Goal: Transaction & Acquisition: Purchase product/service

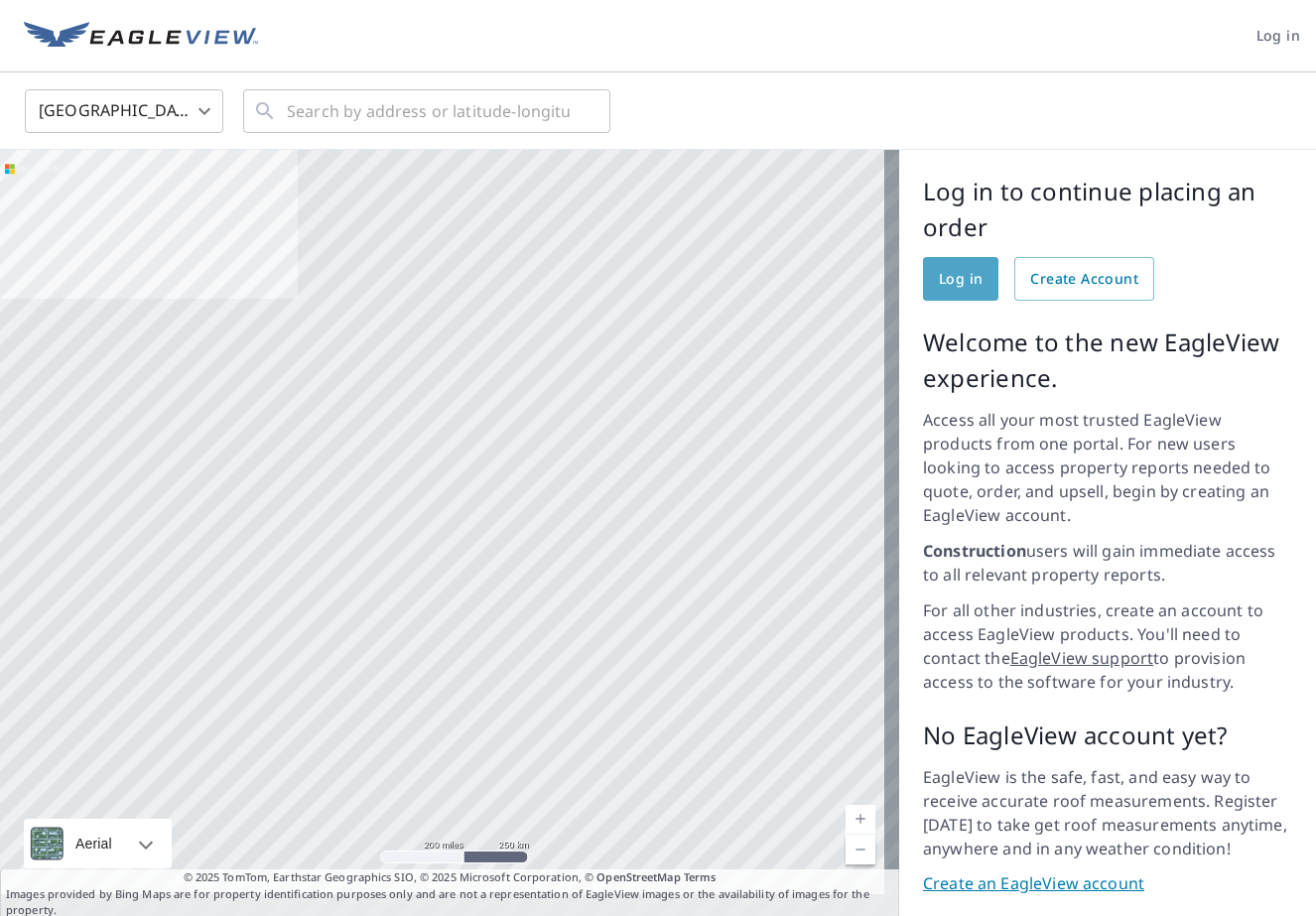
click at [957, 276] on span "Log in" at bounding box center [961, 279] width 44 height 25
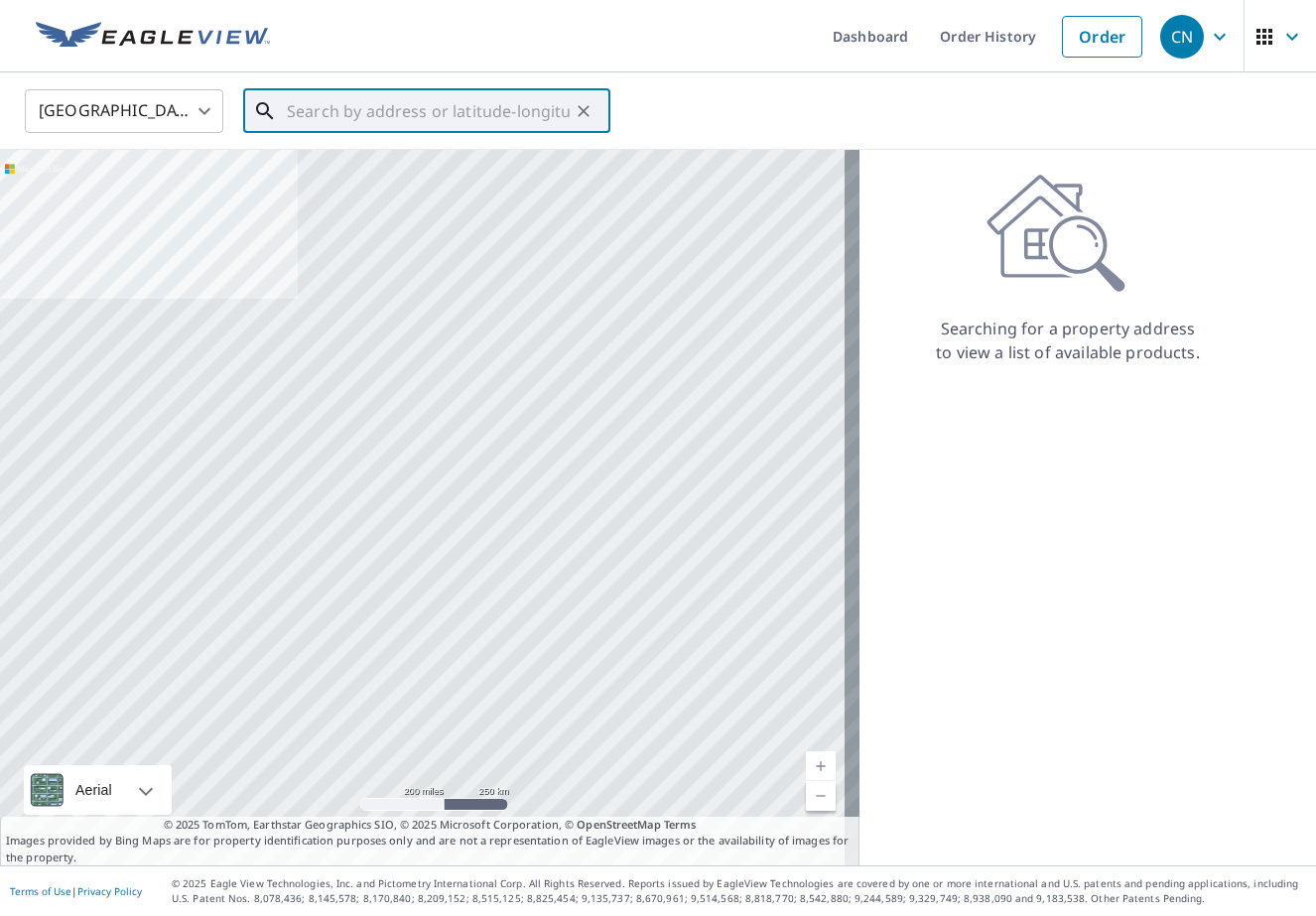
click at [361, 113] on input "text" at bounding box center [429, 112] width 283 height 56
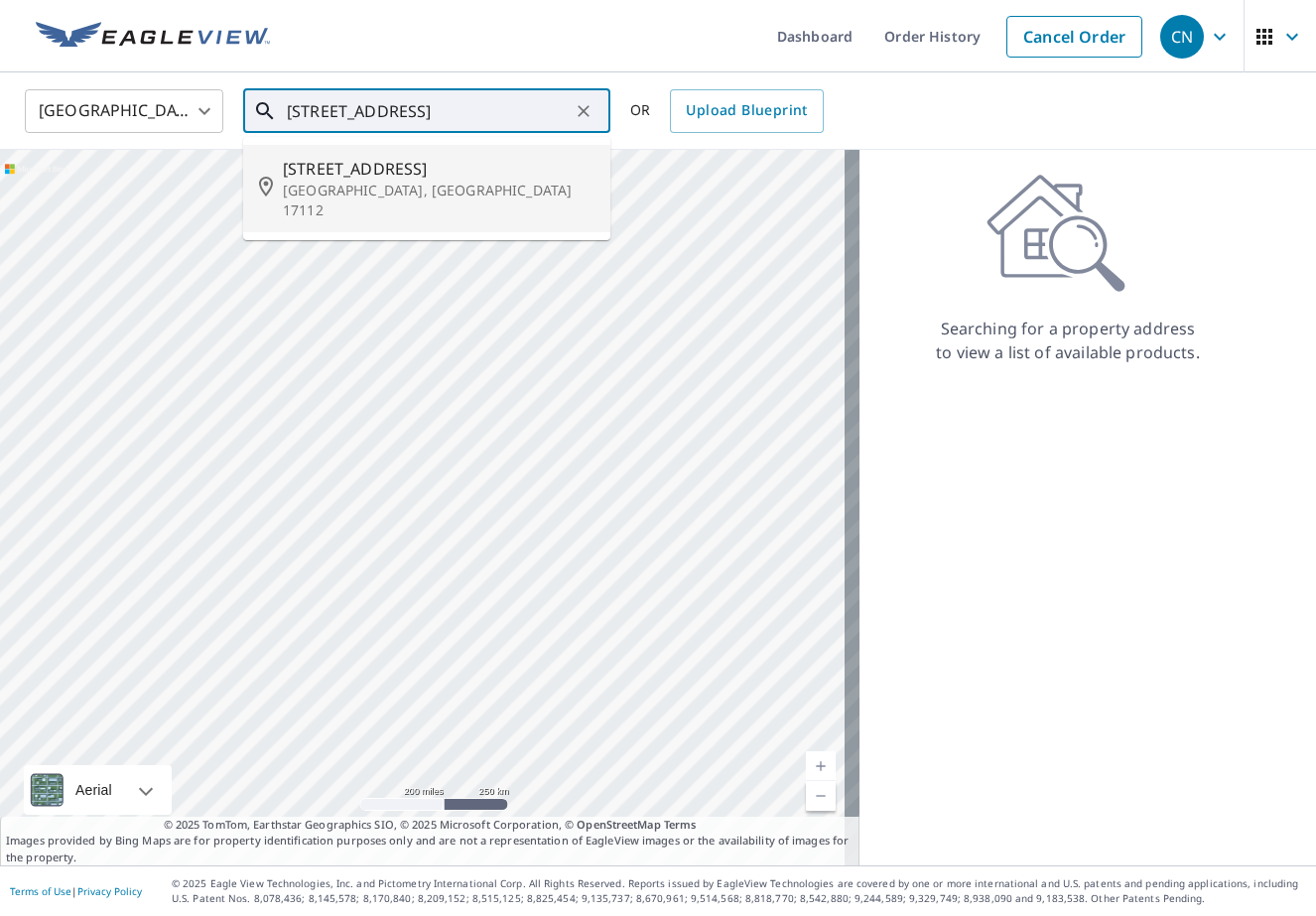
click at [345, 183] on p "[GEOGRAPHIC_DATA], [GEOGRAPHIC_DATA] 17112" at bounding box center [439, 200] width 312 height 40
type input "[STREET_ADDRESS][PERSON_NAME]"
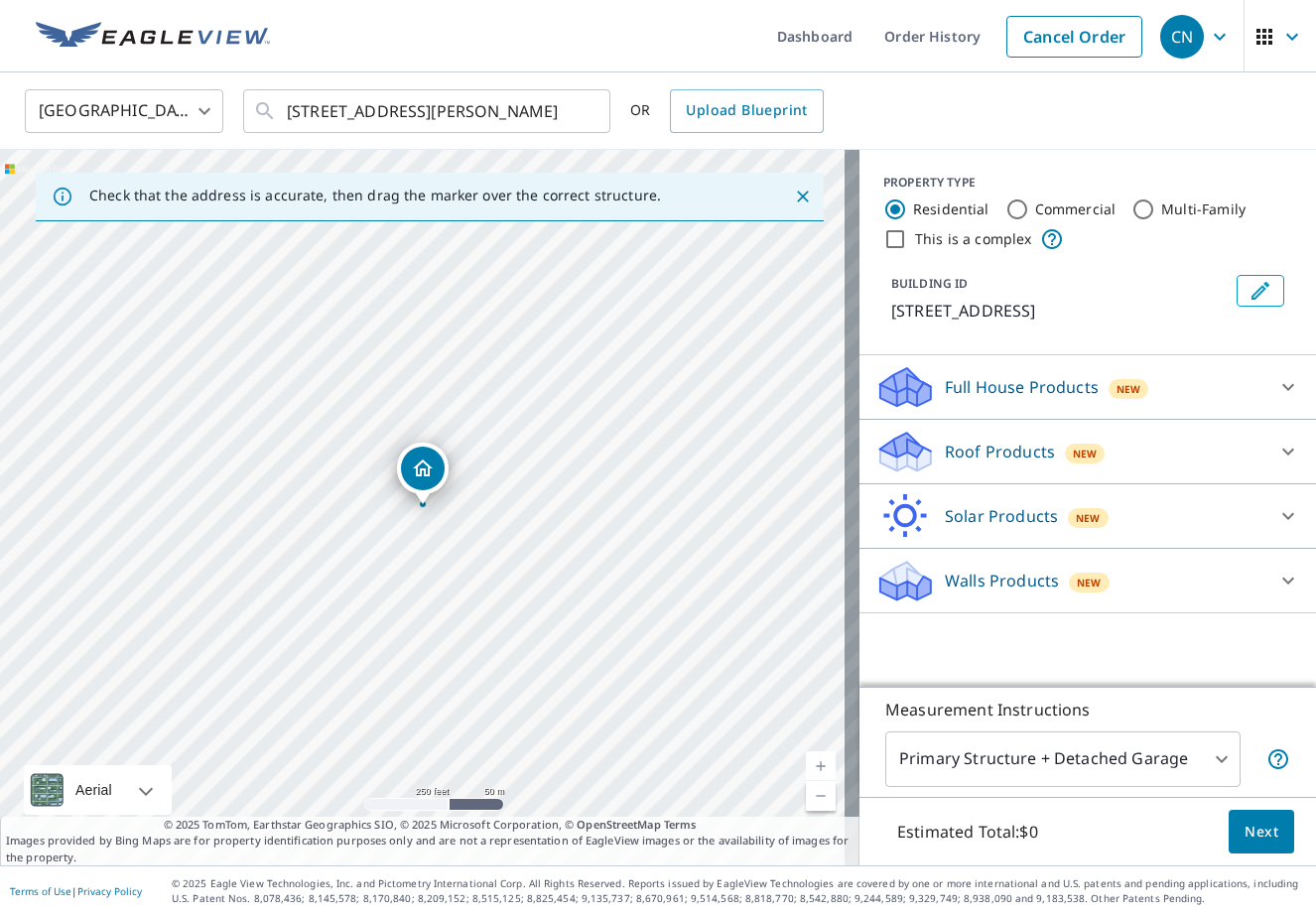
click at [883, 238] on input "This is a complex" at bounding box center [895, 239] width 24 height 24
checkbox input "true"
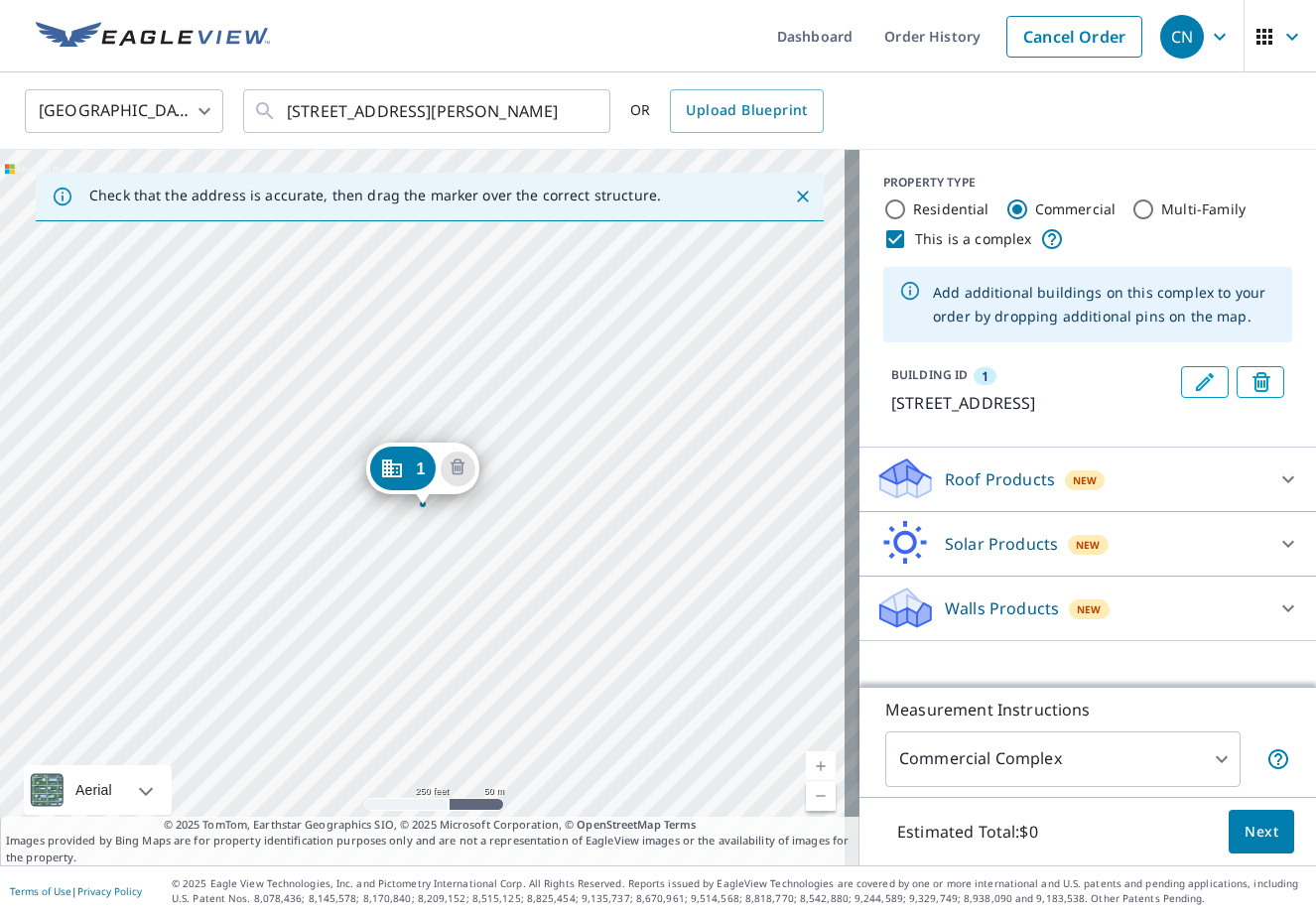
radio input "false"
radio input "true"
type input "4"
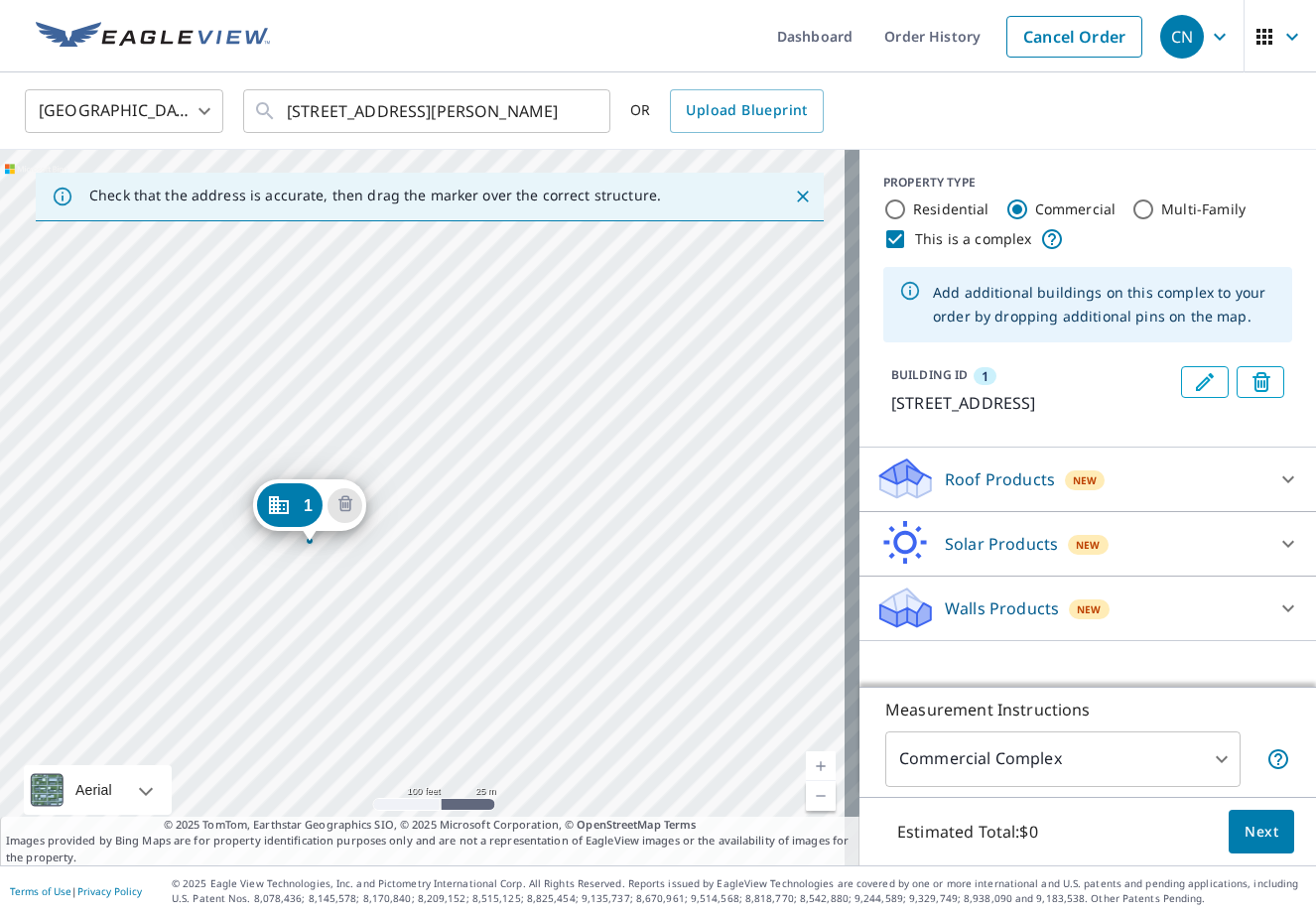
click at [287, 322] on div "1 2205 Forest Hills Dr Harrisburg, PA 17112" at bounding box center [430, 507] width 859 height 716
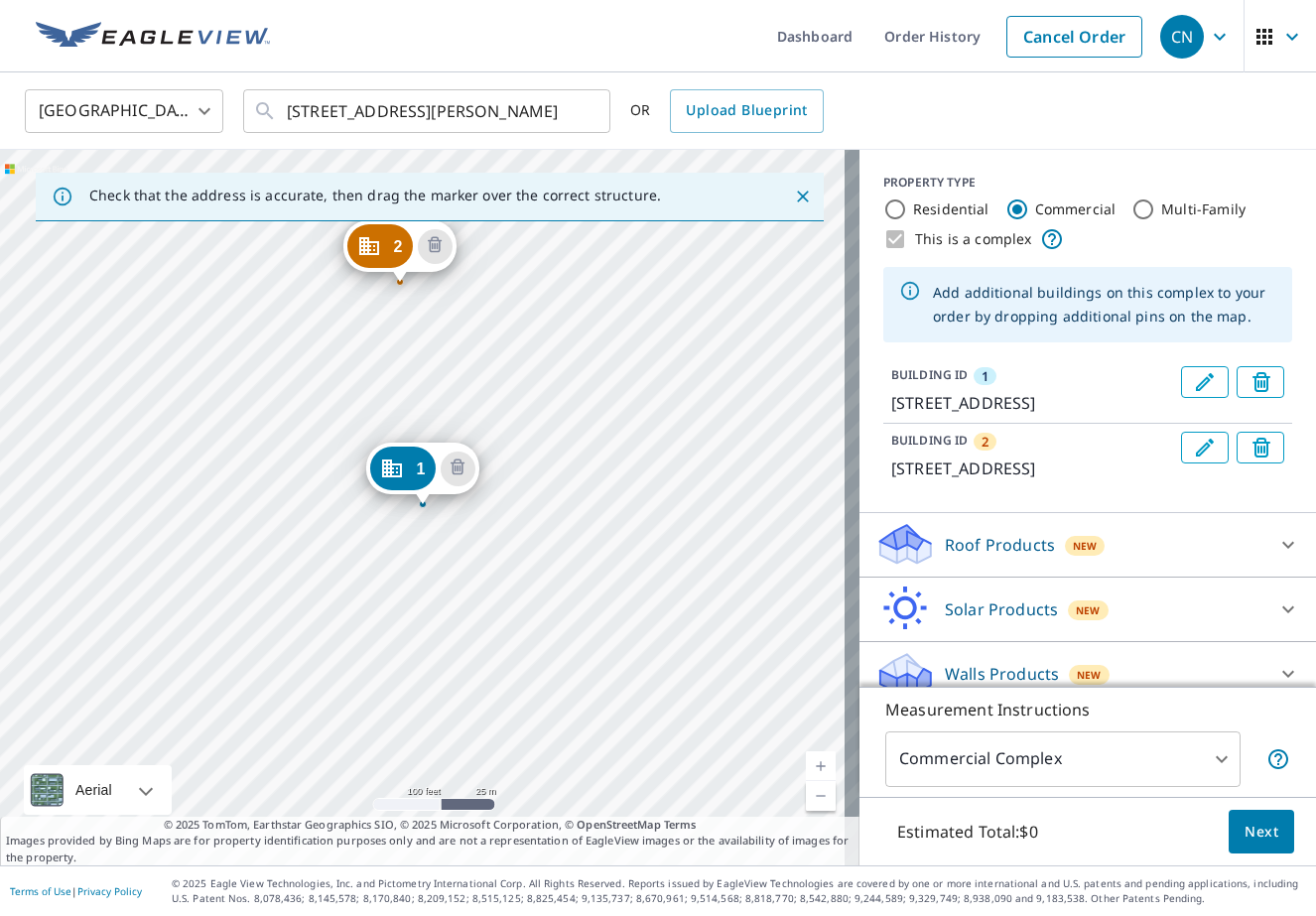
click at [613, 251] on div "2 2217 Forest Hills Dr Harrisburg, PA 17112 1 2205 Forest Hills Dr Harrisburg, …" at bounding box center [430, 507] width 859 height 716
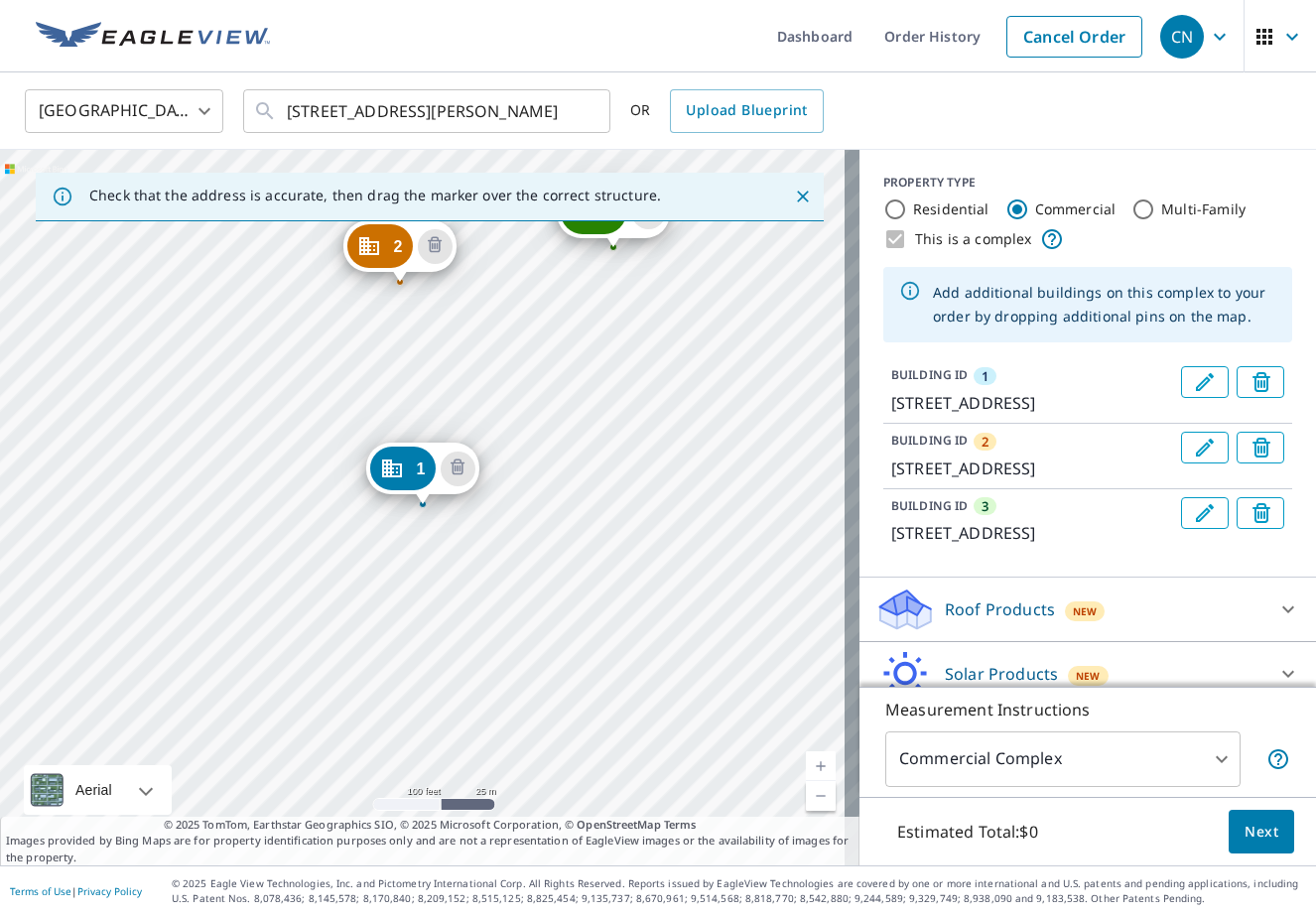
click at [754, 254] on div "2 2217 Forest Hills Dr Harrisburg, PA 17112 3 2215 Forest Hills Dr Harrisburg, …" at bounding box center [430, 507] width 859 height 716
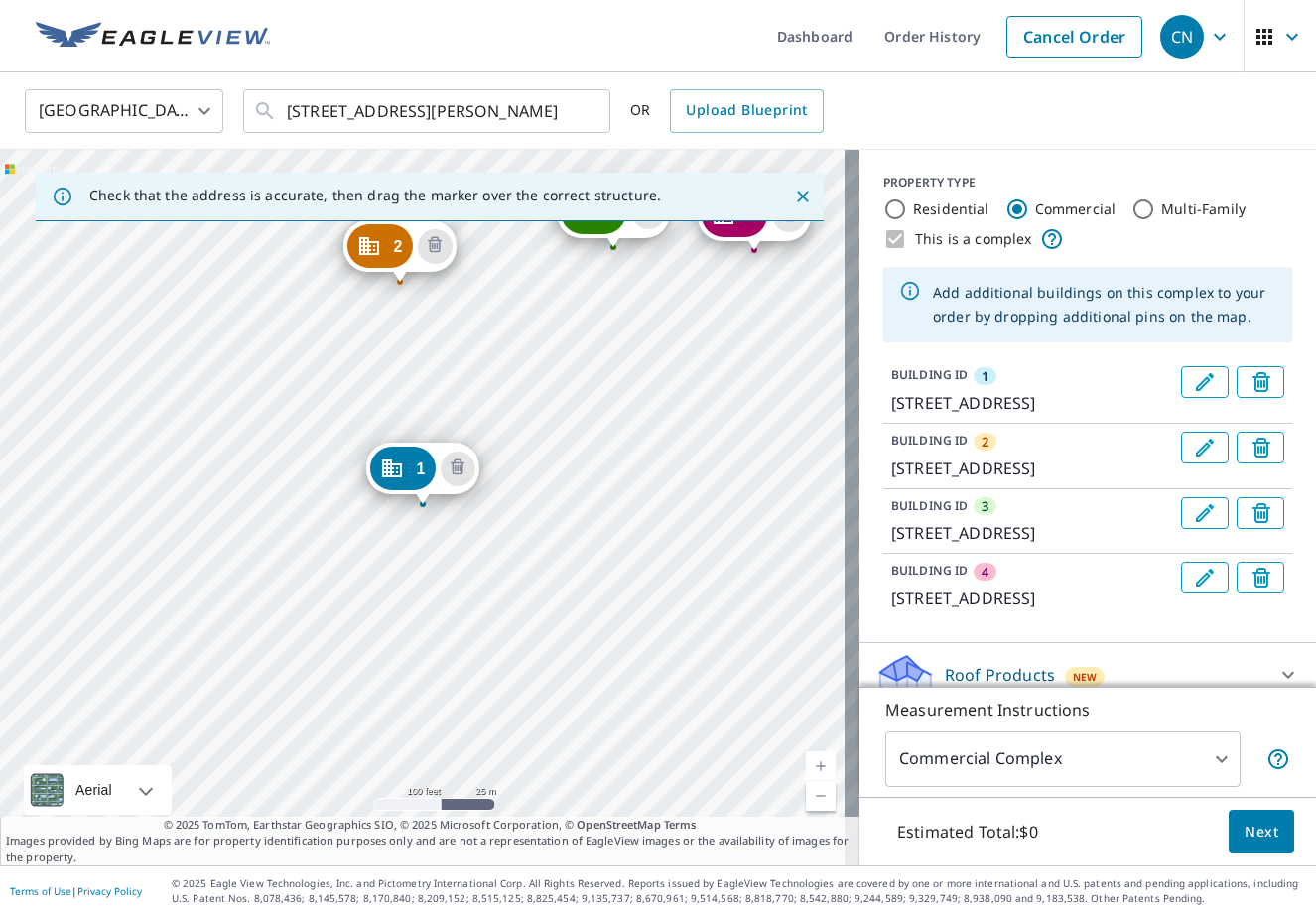
click at [560, 439] on div "2 2217 Forest Hills Dr Harrisburg, PA 17112 3 2215 Forest Hills Dr Harrisburg, …" at bounding box center [430, 507] width 859 height 716
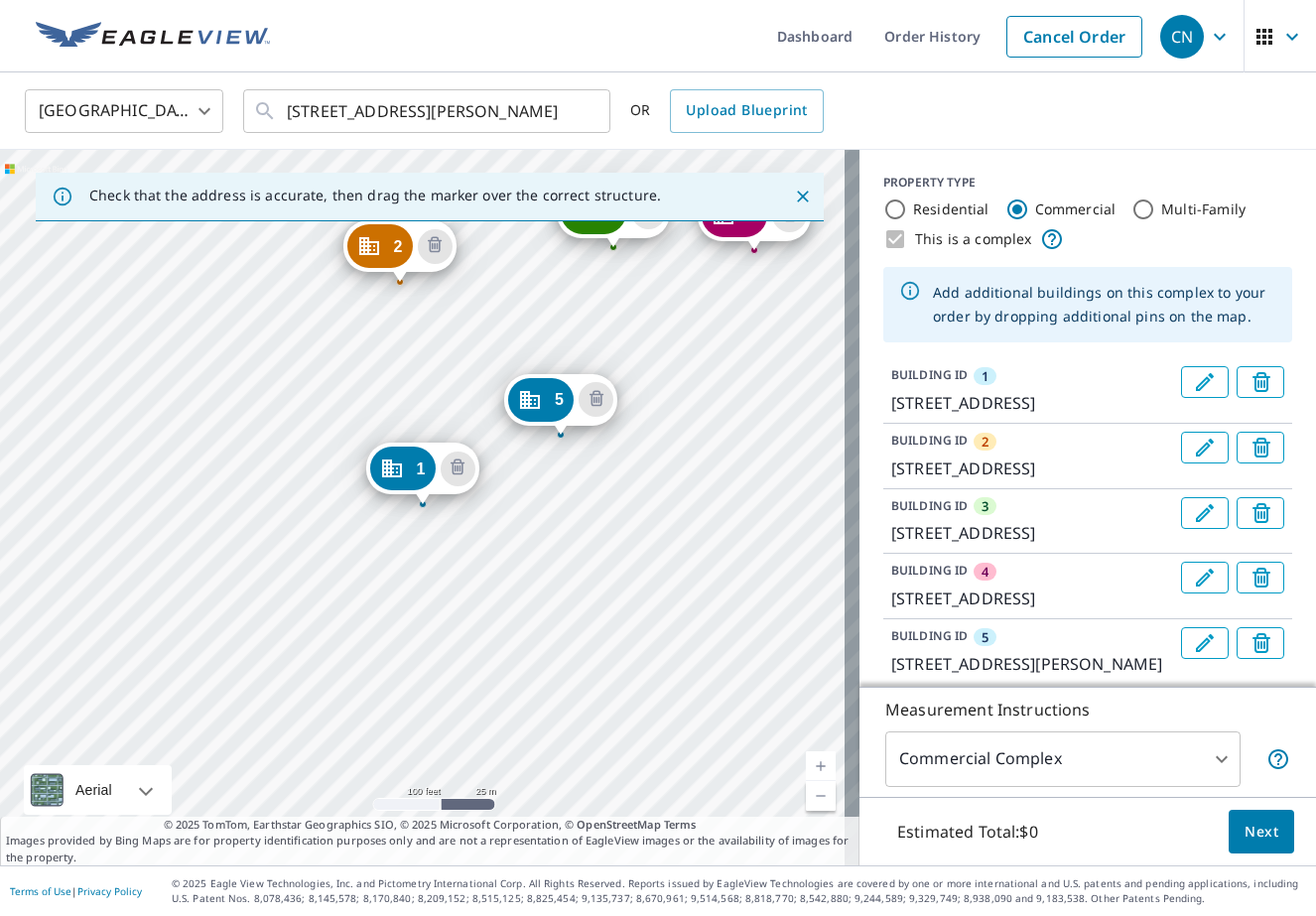
click at [661, 456] on div "2 2217 Forest Hills Dr Harrisburg, PA 17112 3 2215 Forest Hills Dr Harrisburg, …" at bounding box center [430, 507] width 859 height 716
click at [524, 548] on div "2 2217 Forest Hills Dr Harrisburg, PA 17112 3 2215 Forest Hills Dr Harrisburg, …" at bounding box center [430, 507] width 859 height 716
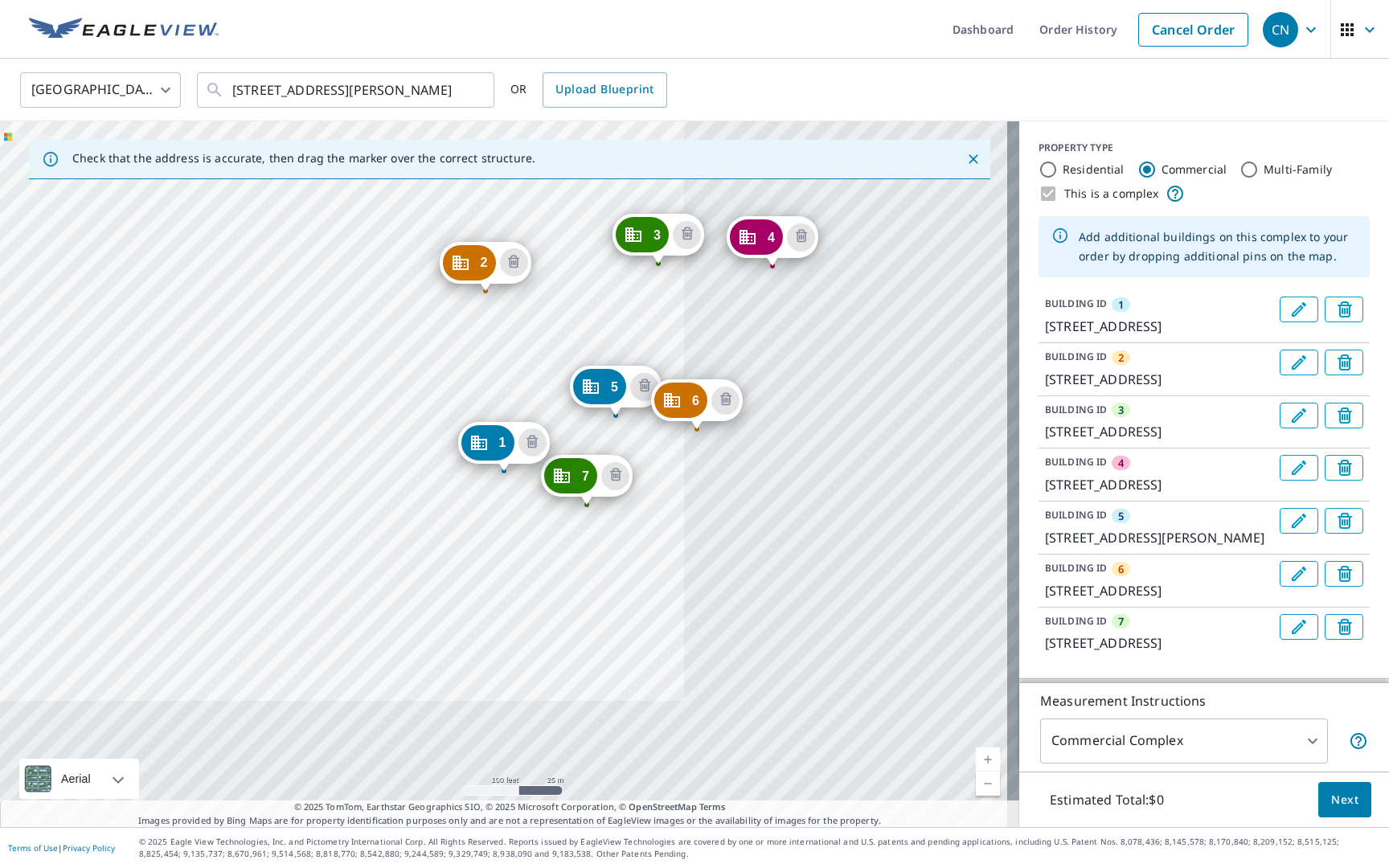
scroll to position [250, 0]
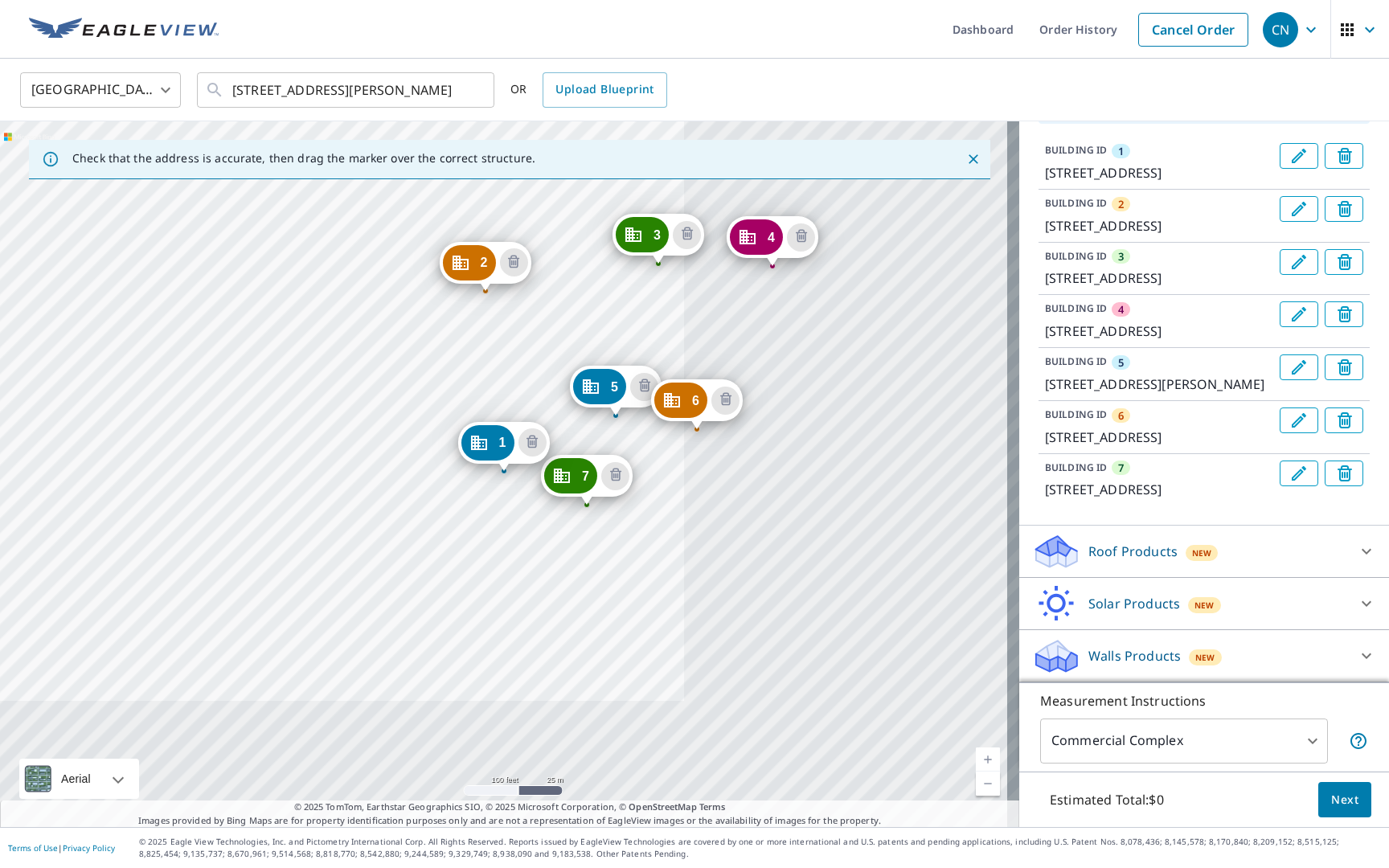
click at [1038, 555] on icon at bounding box center [1056, 546] width 41 height 20
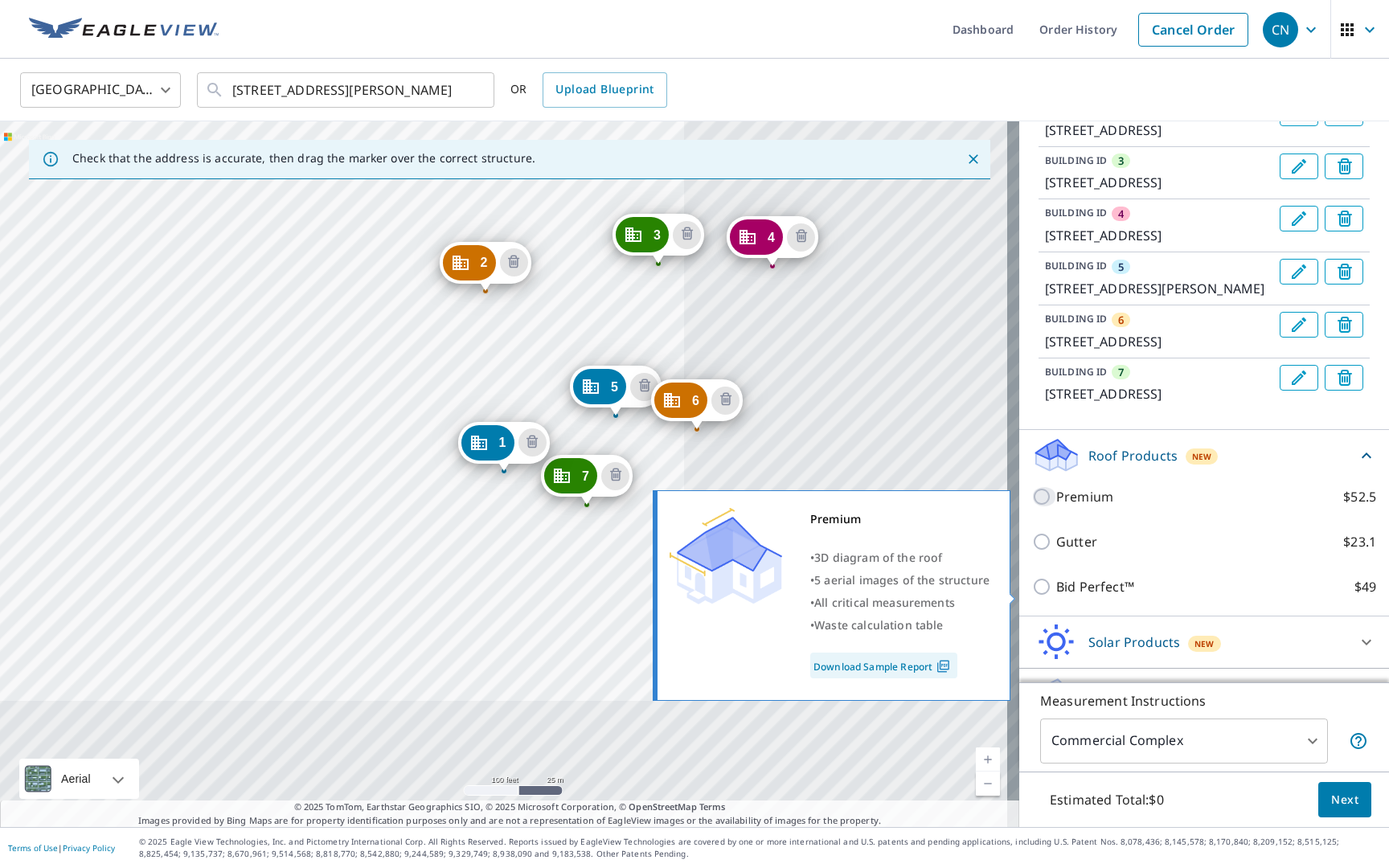
click at [1034, 506] on input "Premium $52.5" at bounding box center [1044, 497] width 24 height 19
checkbox input "true"
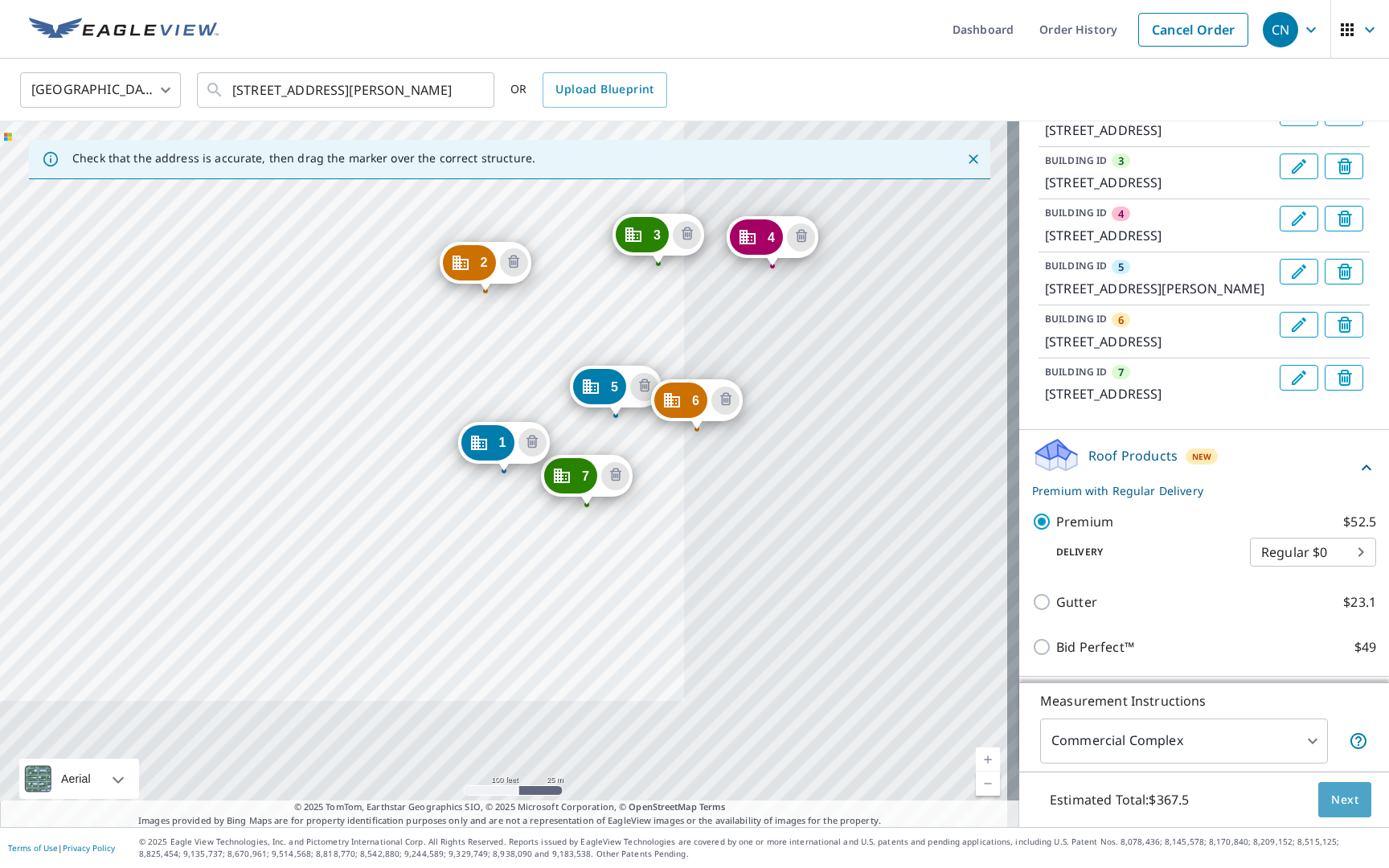
click at [1065, 741] on span "Next" at bounding box center [1345, 799] width 27 height 20
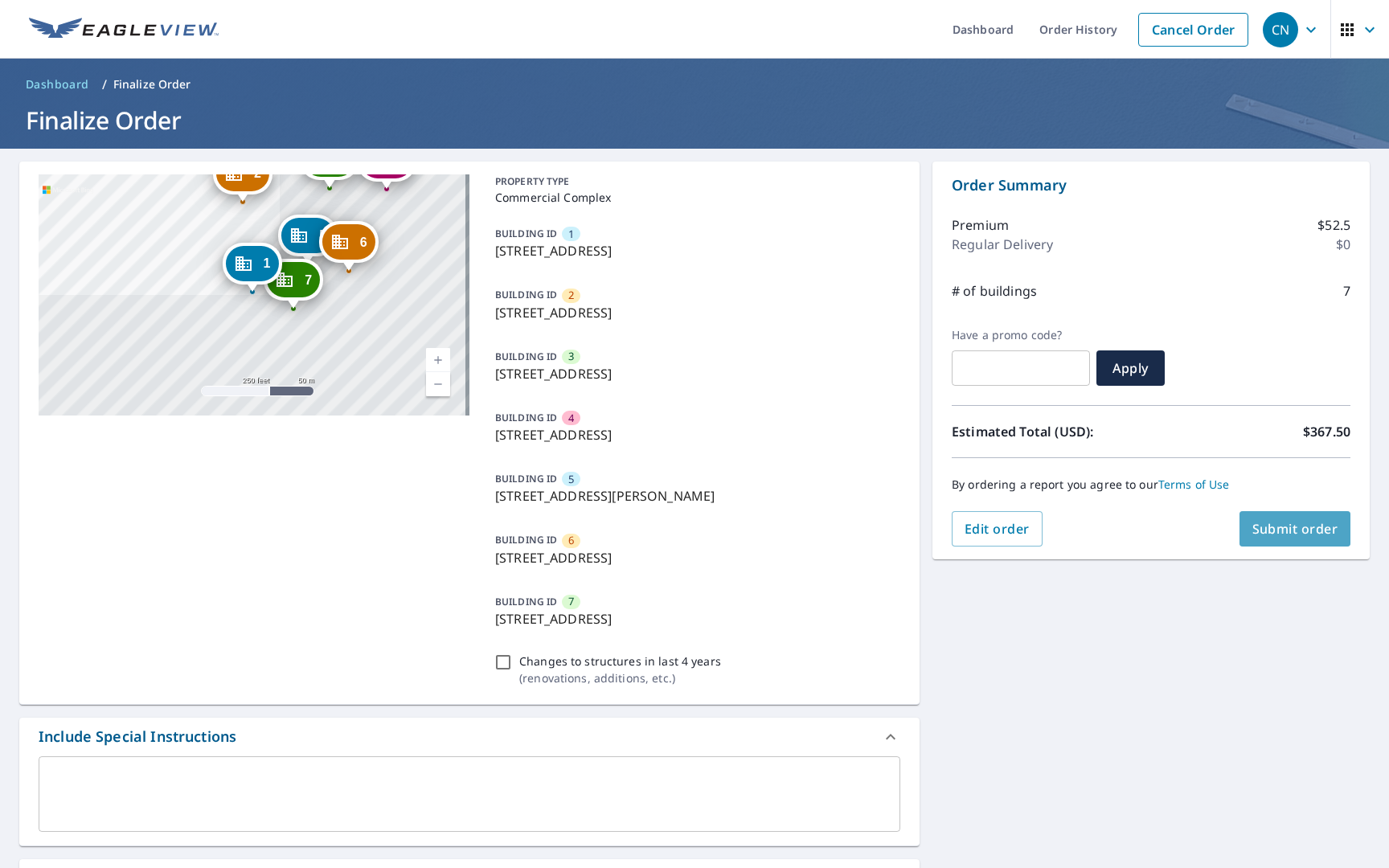
click at [1065, 527] on span "Submit order" at bounding box center [1295, 529] width 86 height 18
checkbox input "true"
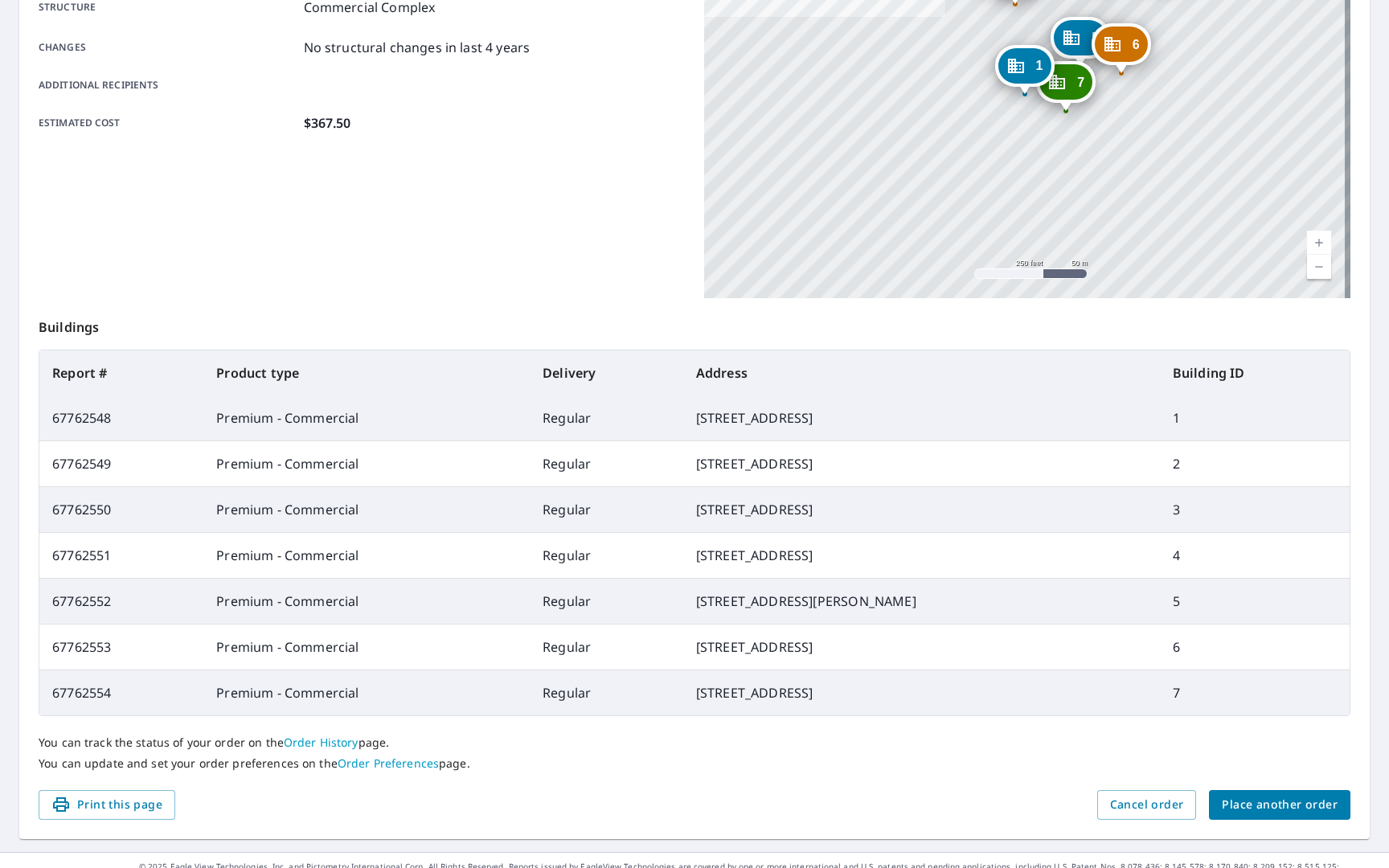
scroll to position [352, 0]
